Goal: Task Accomplishment & Management: Manage account settings

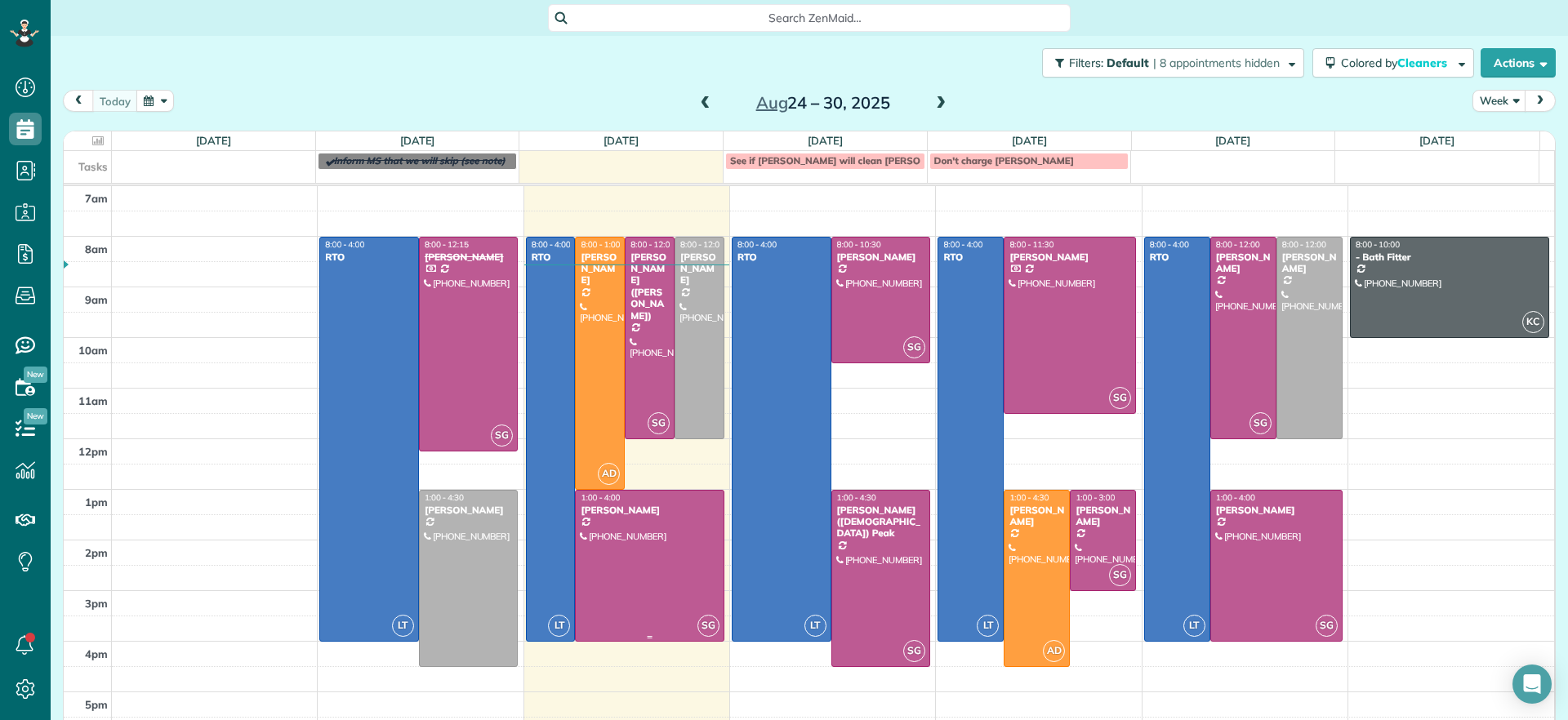
scroll to position [7, 7]
click at [645, 342] on div at bounding box center [649, 338] width 48 height 200
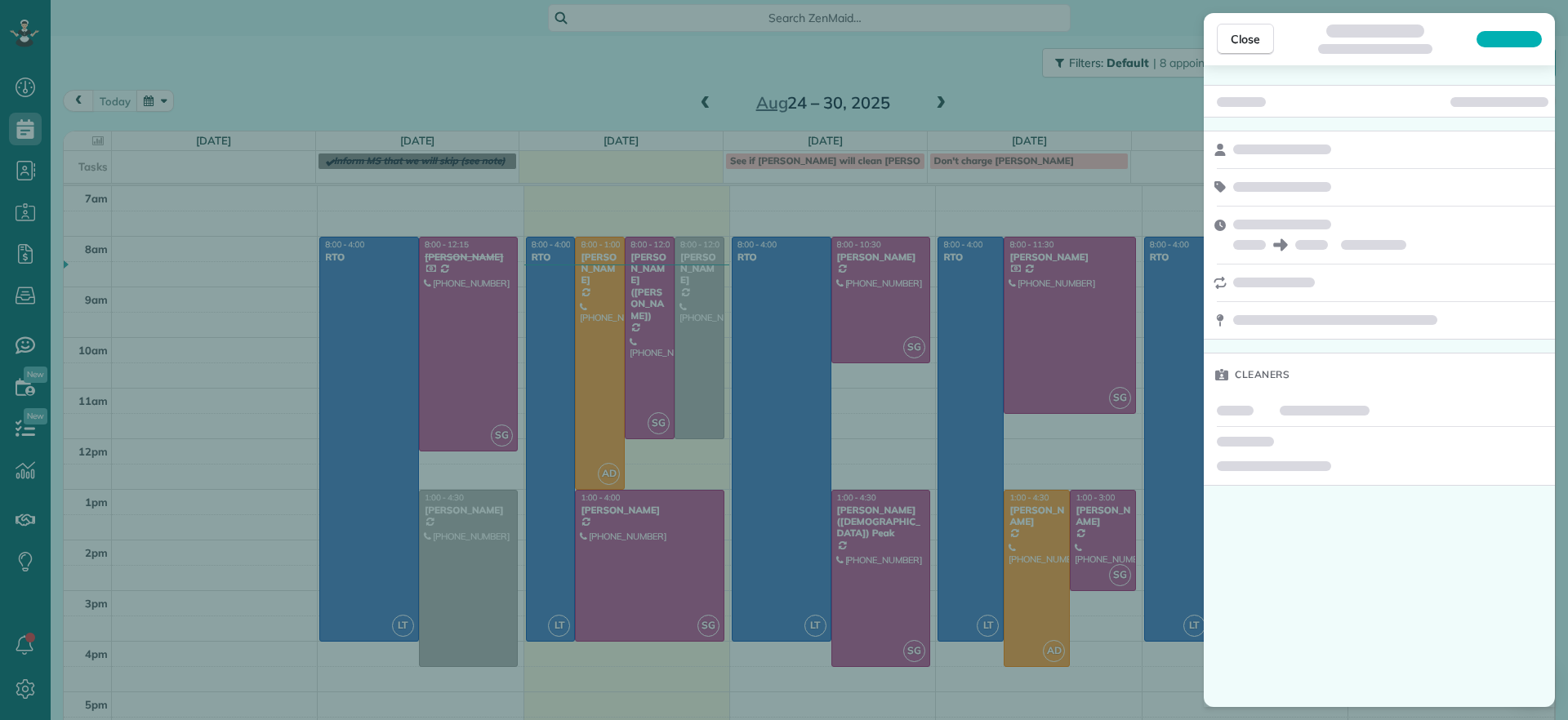
click at [623, 84] on div "Close Cleaners" at bounding box center [784, 360] width 1568 height 720
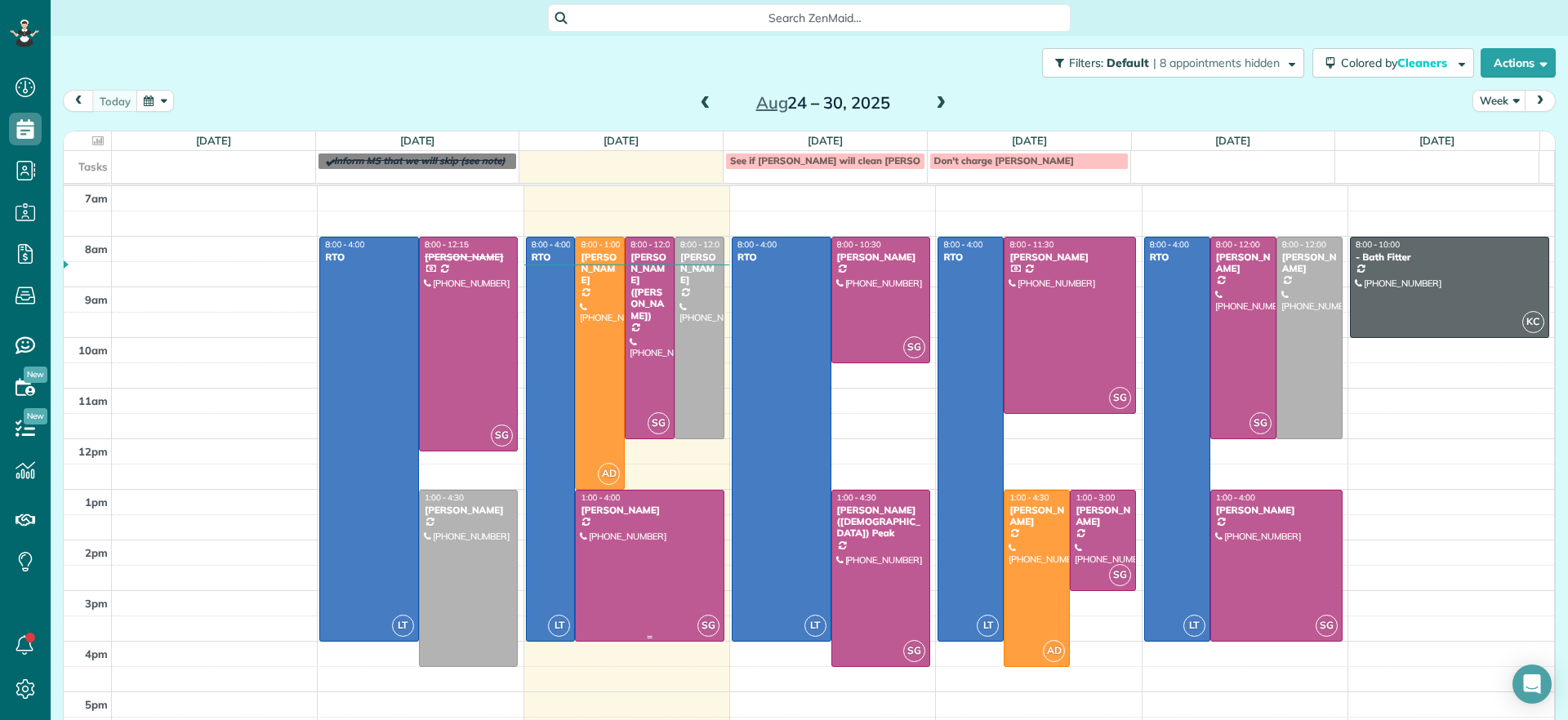
click at [657, 562] on div at bounding box center [649, 566] width 147 height 150
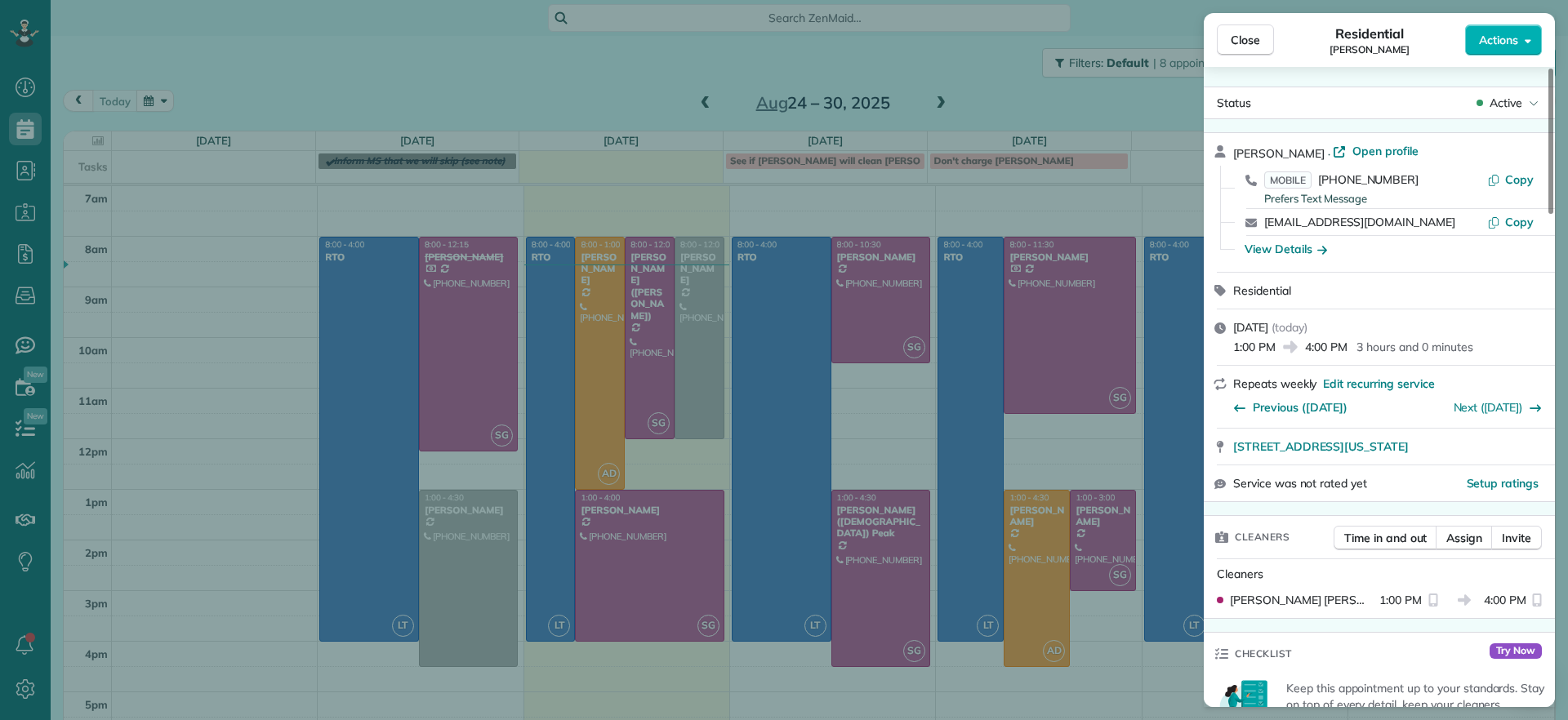
click at [1433, 250] on div "View Details" at bounding box center [1389, 250] width 302 height 17
drag, startPoint x: 1436, startPoint y: 172, endPoint x: 1338, endPoint y: 186, distance: 99.0
click at [1335, 186] on div "MOBILE [PHONE_NUMBER] Prefers Text Message" at bounding box center [1375, 187] width 223 height 32
click at [1515, 174] on span "Copy" at bounding box center [1519, 180] width 29 height 15
drag, startPoint x: 1232, startPoint y: 453, endPoint x: 1510, endPoint y: 435, distance: 278.6
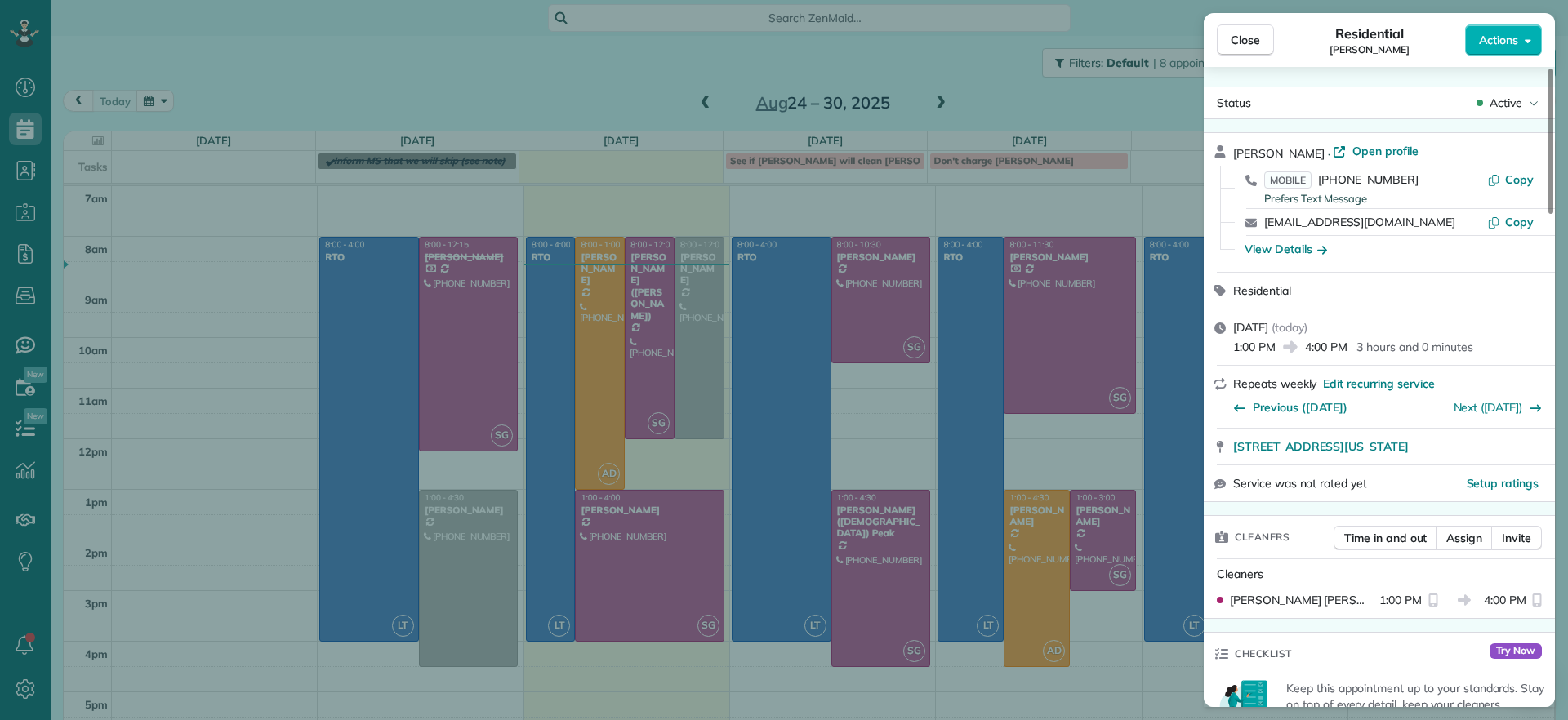
click at [1510, 435] on div "[STREET_ADDRESS][US_STATE]" at bounding box center [1379, 446] width 351 height 36
click at [747, 213] on div "Close Residential [PERSON_NAME] Actions Status Active [PERSON_NAME] · Open prof…" at bounding box center [784, 360] width 1568 height 720
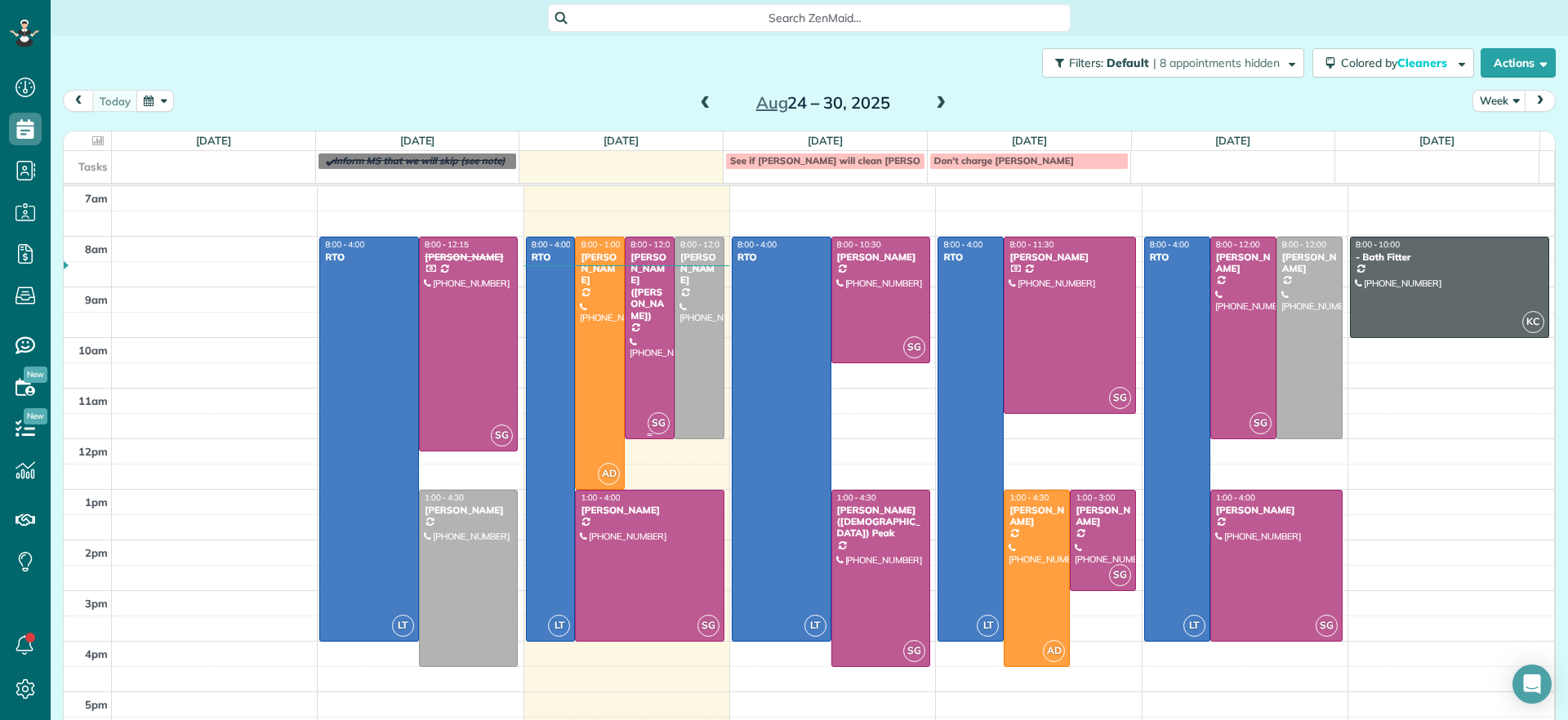
click at [630, 291] on div "[PERSON_NAME] ([PERSON_NAME])" at bounding box center [649, 287] width 40 height 71
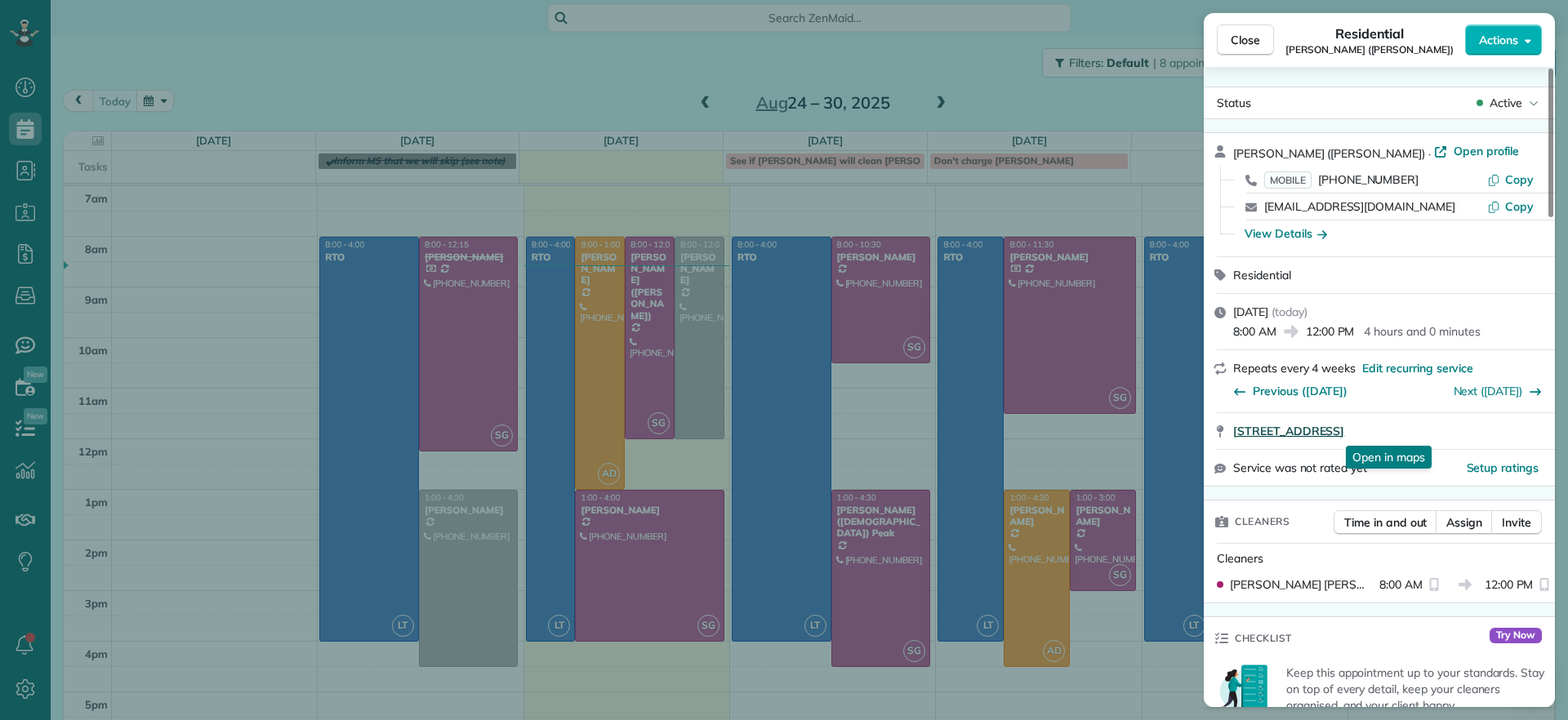
drag, startPoint x: 1227, startPoint y: 436, endPoint x: 1523, endPoint y: 434, distance: 296.0
click at [1523, 434] on div "[STREET_ADDRESS] Open in maps Open in maps" at bounding box center [1379, 431] width 351 height 36
click at [185, 160] on div "Close Residential [PERSON_NAME] ([PERSON_NAME]) Actions Status Active [PERSON_N…" at bounding box center [784, 360] width 1568 height 720
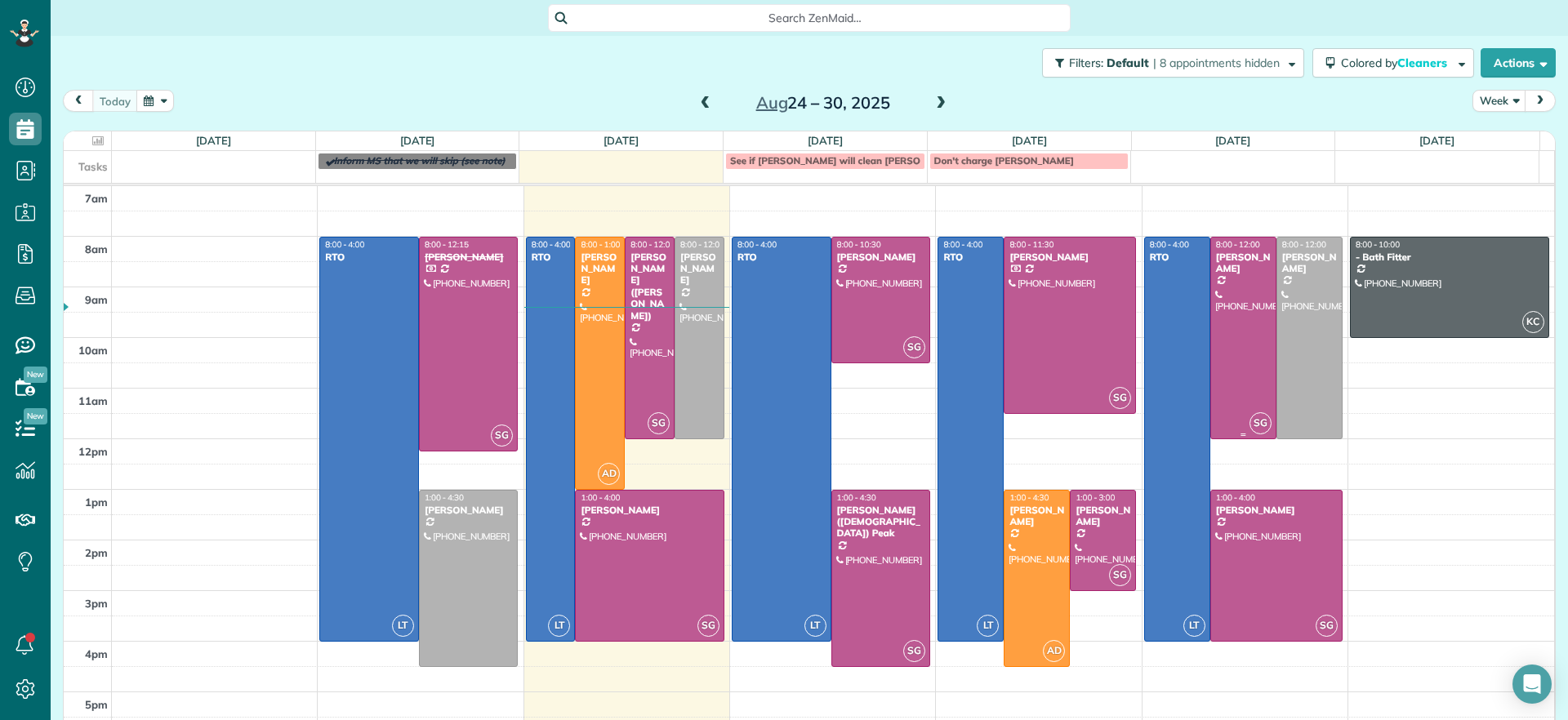
click at [1234, 398] on div at bounding box center [1243, 338] width 65 height 200
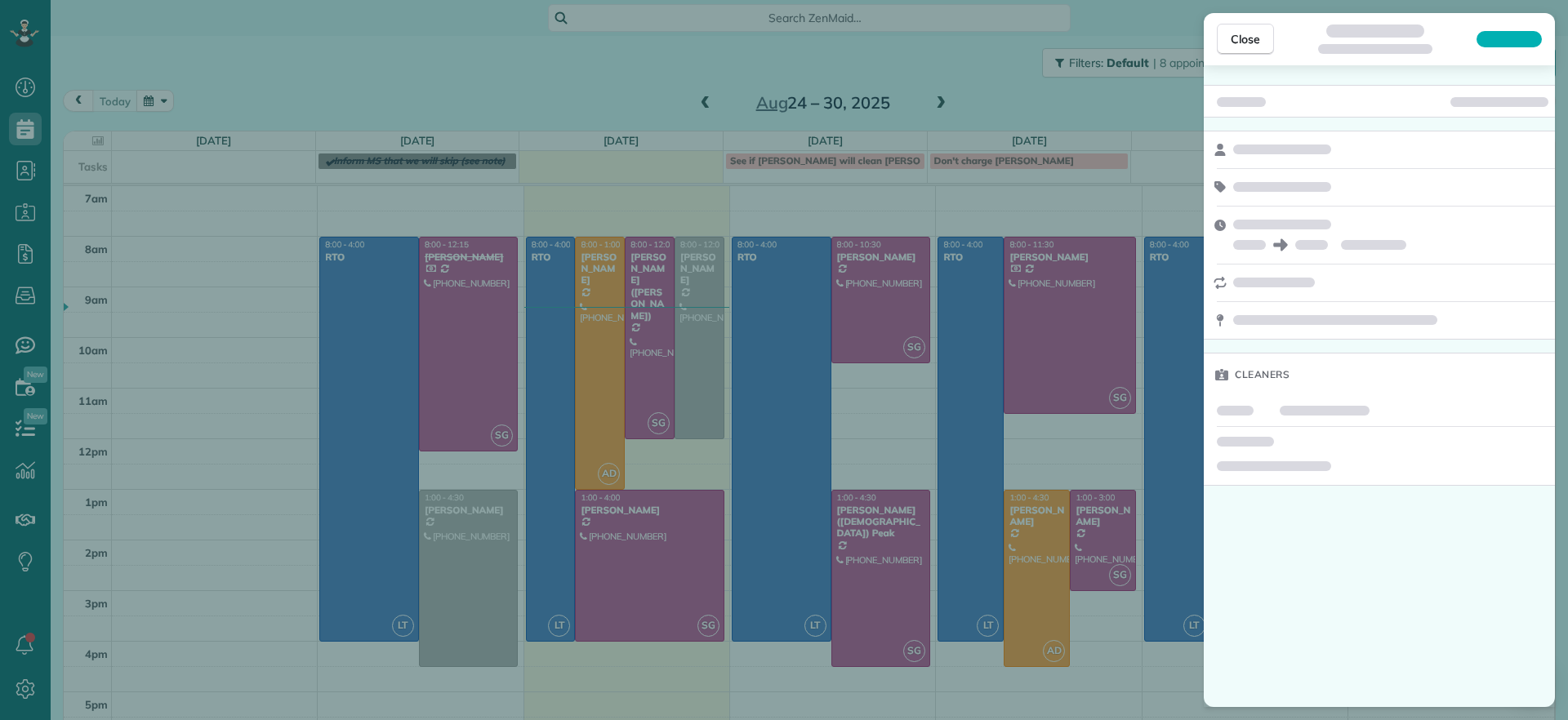
click at [636, 105] on div "Close Cleaners" at bounding box center [784, 360] width 1568 height 720
